Goal: Task Accomplishment & Management: Use online tool/utility

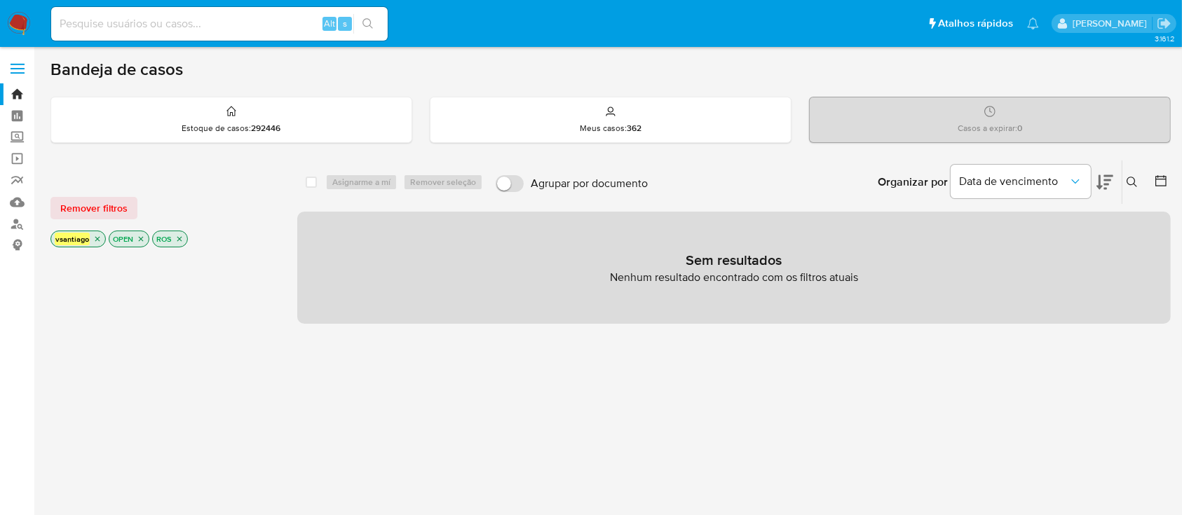
click at [600, 417] on div "select-all-cases-checkbox Asignarme a mí Remover seleção Agrupar por documento …" at bounding box center [733, 477] width 873 height 634
click at [821, 423] on div "select-all-cases-checkbox Asignarme a mí Remover seleção Agrupar por documento …" at bounding box center [733, 477] width 873 height 634
click at [434, 440] on div "select-all-cases-checkbox Asignarme a mí Remover seleção Agrupar por documento …" at bounding box center [733, 477] width 873 height 634
drag, startPoint x: 238, startPoint y: 249, endPoint x: 112, endPoint y: 6, distance: 273.0
click at [237, 250] on div at bounding box center [162, 488] width 224 height 477
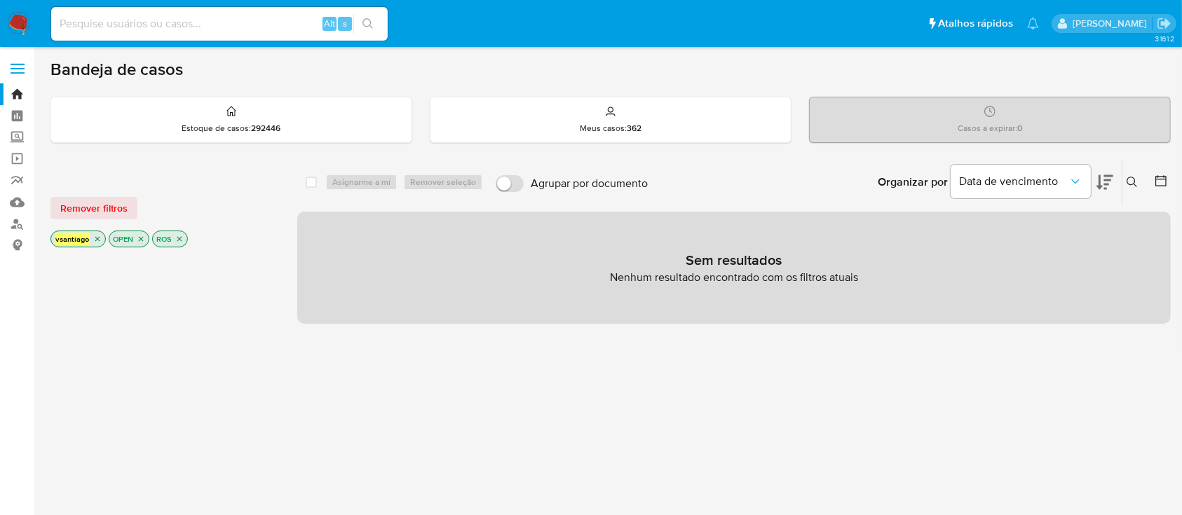
click at [672, 54] on main "3.161.2" at bounding box center [591, 427] width 1182 height 854
drag, startPoint x: 494, startPoint y: 115, endPoint x: 965, endPoint y: 396, distance: 548.4
click at [965, 396] on div "select-all-cases-checkbox Asignarme a mí Remover seleção Agrupar por documento …" at bounding box center [733, 477] width 873 height 634
drag, startPoint x: 746, startPoint y: 474, endPoint x: 723, endPoint y: 450, distance: 33.2
click at [743, 472] on div "select-all-cases-checkbox Asignarme a mí Remover seleção Agrupar por documento …" at bounding box center [733, 477] width 873 height 634
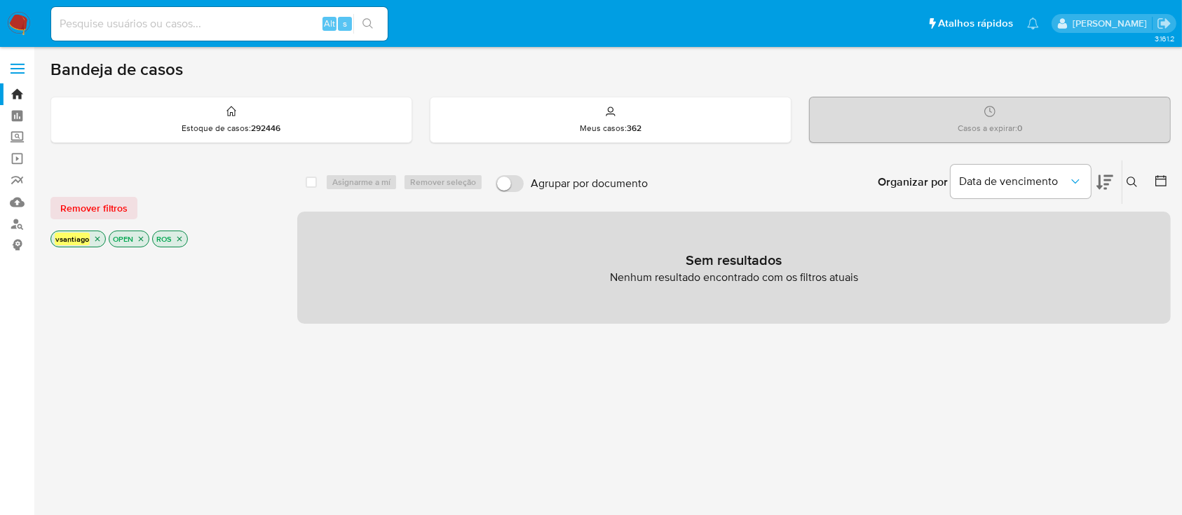
click at [723, 449] on div "select-all-cases-checkbox Asignarme a mí Remover seleção Agrupar por documento …" at bounding box center [733, 477] width 873 height 634
click at [723, 453] on div "select-all-cases-checkbox Asignarme a mí Remover seleção Agrupar por documento …" at bounding box center [733, 477] width 873 height 634
click at [723, 455] on div "select-all-cases-checkbox Asignarme a mí Remover seleção Agrupar por documento …" at bounding box center [733, 477] width 873 height 634
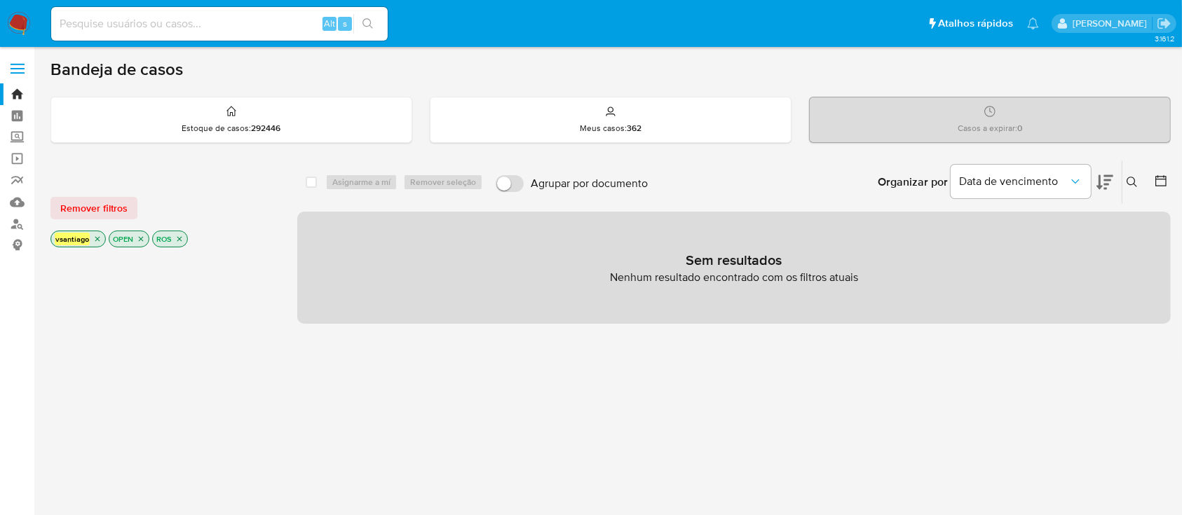
click at [723, 455] on div "select-all-cases-checkbox Asignarme a mí Remover seleção Agrupar por documento …" at bounding box center [733, 477] width 873 height 634
click at [720, 328] on div "select-all-cases-checkbox Asignarme a mí Remover seleção Agrupar por documento …" at bounding box center [733, 477] width 873 height 634
click at [745, 81] on div "Bandeja de casos Estoque de casos : 292446 Meus casos : 362 Casos a expirar : 0…" at bounding box center [610, 426] width 1120 height 735
